Goal: Task Accomplishment & Management: Manage account settings

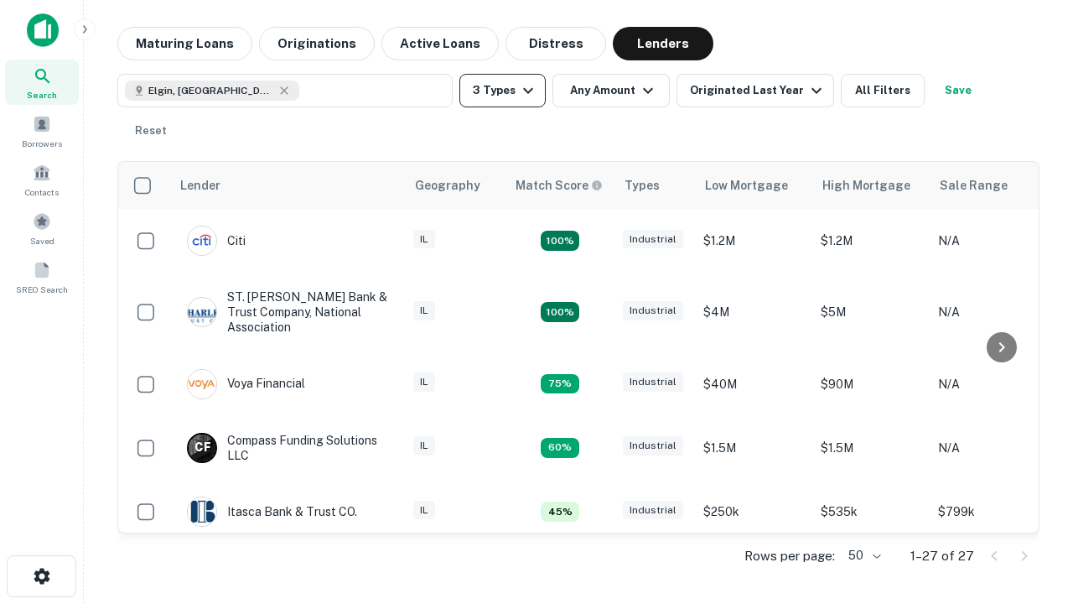
click at [502, 91] on button "3 Types" at bounding box center [502, 91] width 86 height 34
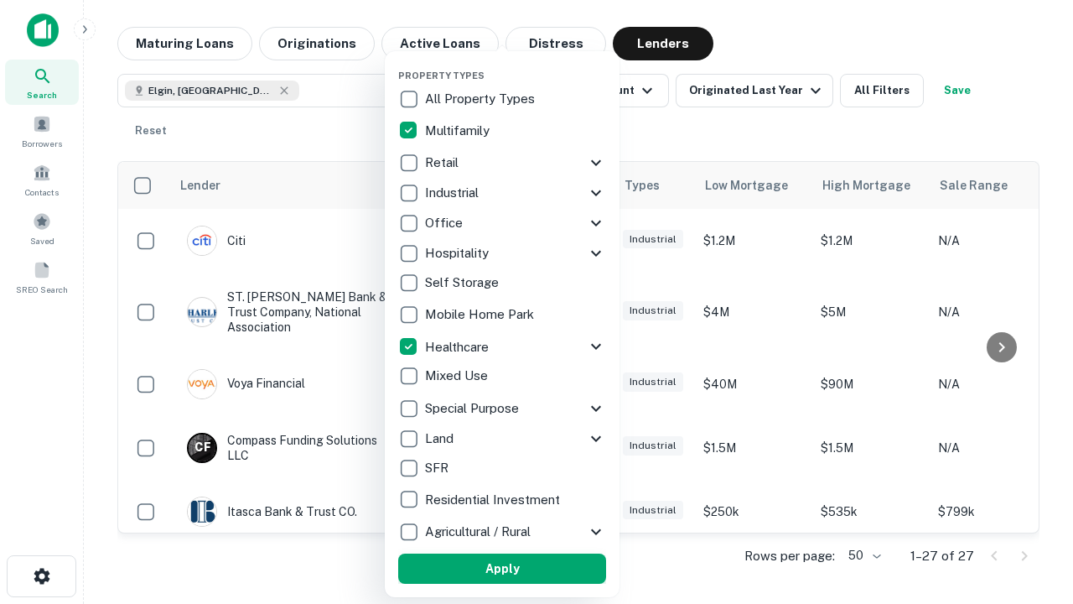
click at [502, 568] on button "Apply" at bounding box center [502, 568] width 208 height 30
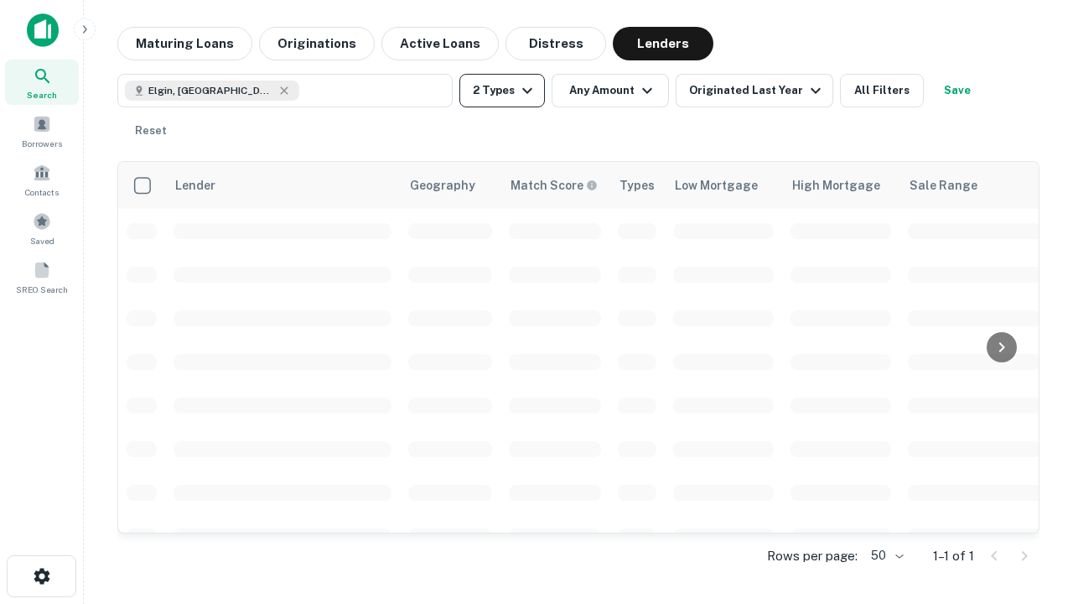
click at [502, 91] on button "2 Types" at bounding box center [501, 91] width 85 height 34
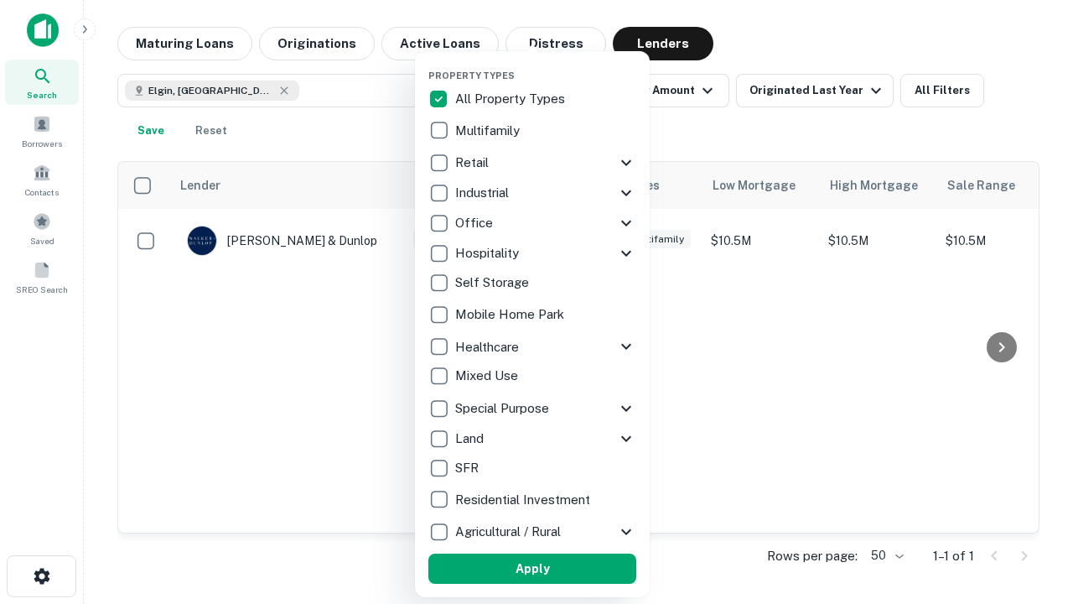
click at [532, 568] on button "Apply" at bounding box center [532, 568] width 208 height 30
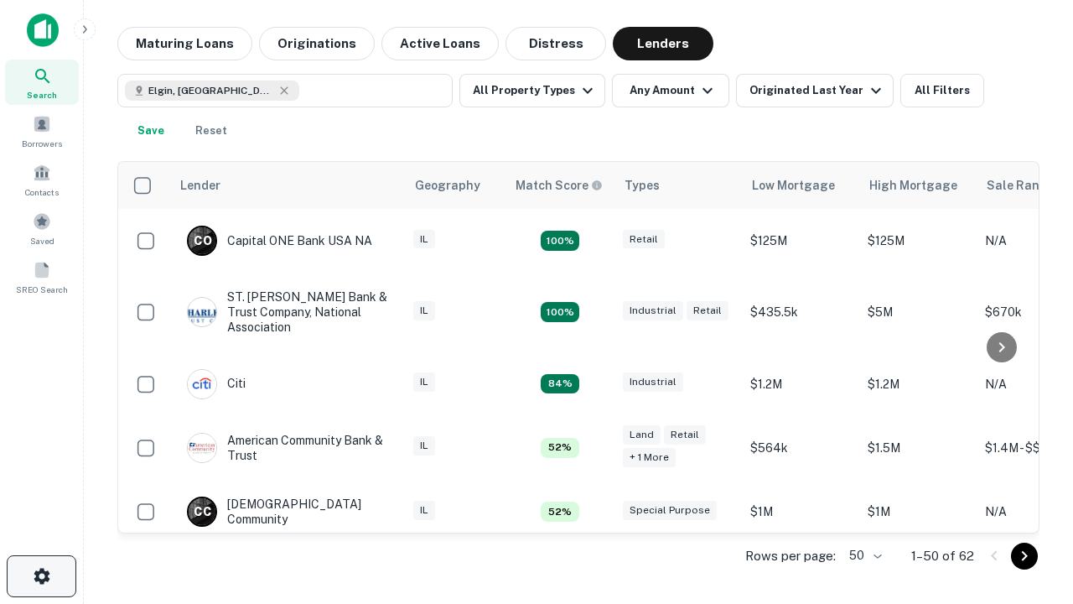
click at [41, 576] on icon "button" at bounding box center [42, 576] width 20 height 20
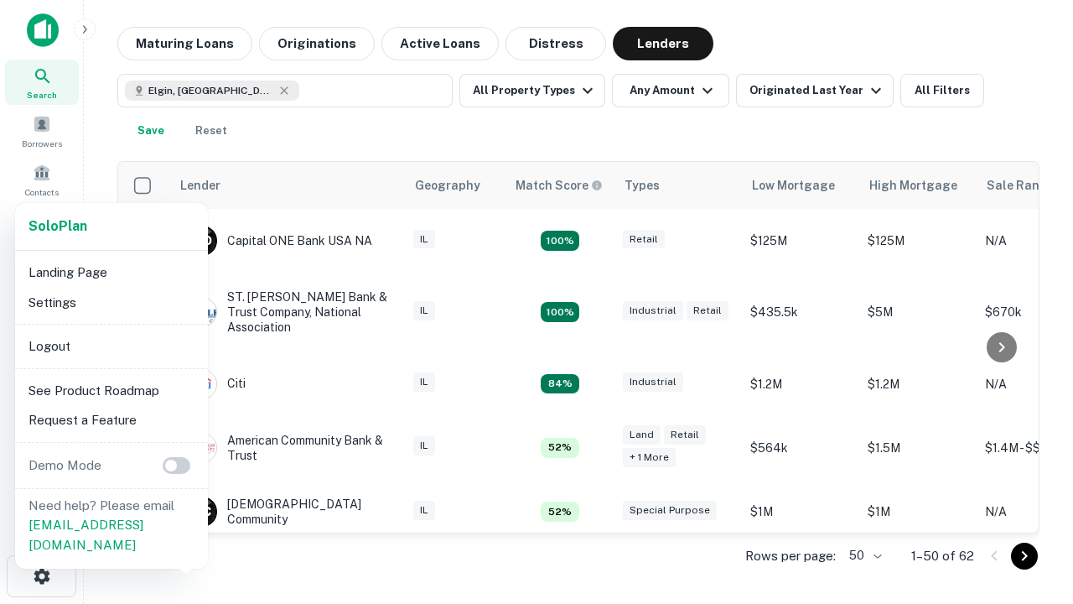
click at [111, 345] on li "Logout" at bounding box center [111, 346] width 179 height 30
